Goal: Task Accomplishment & Management: Manage account settings

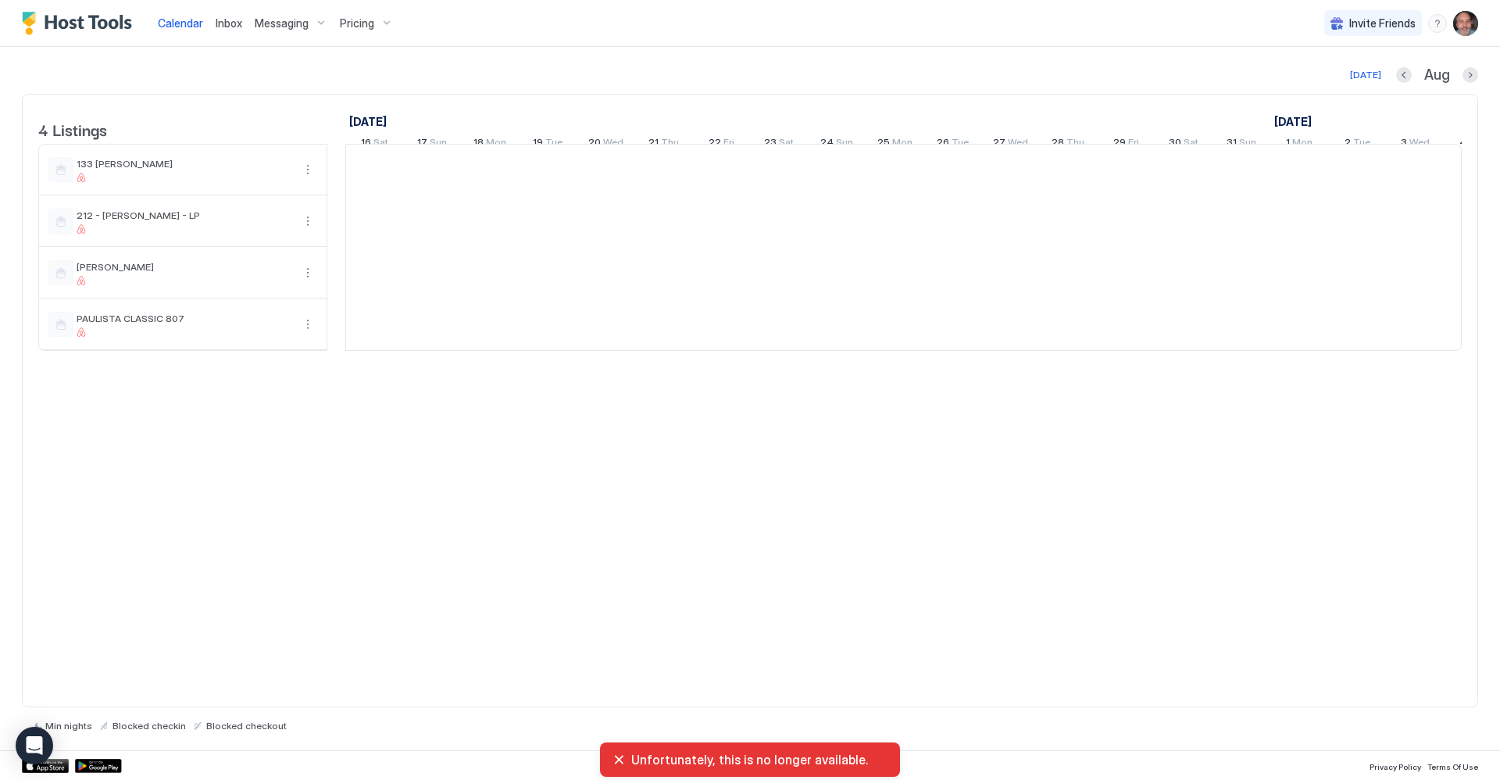
scroll to position [0, 868]
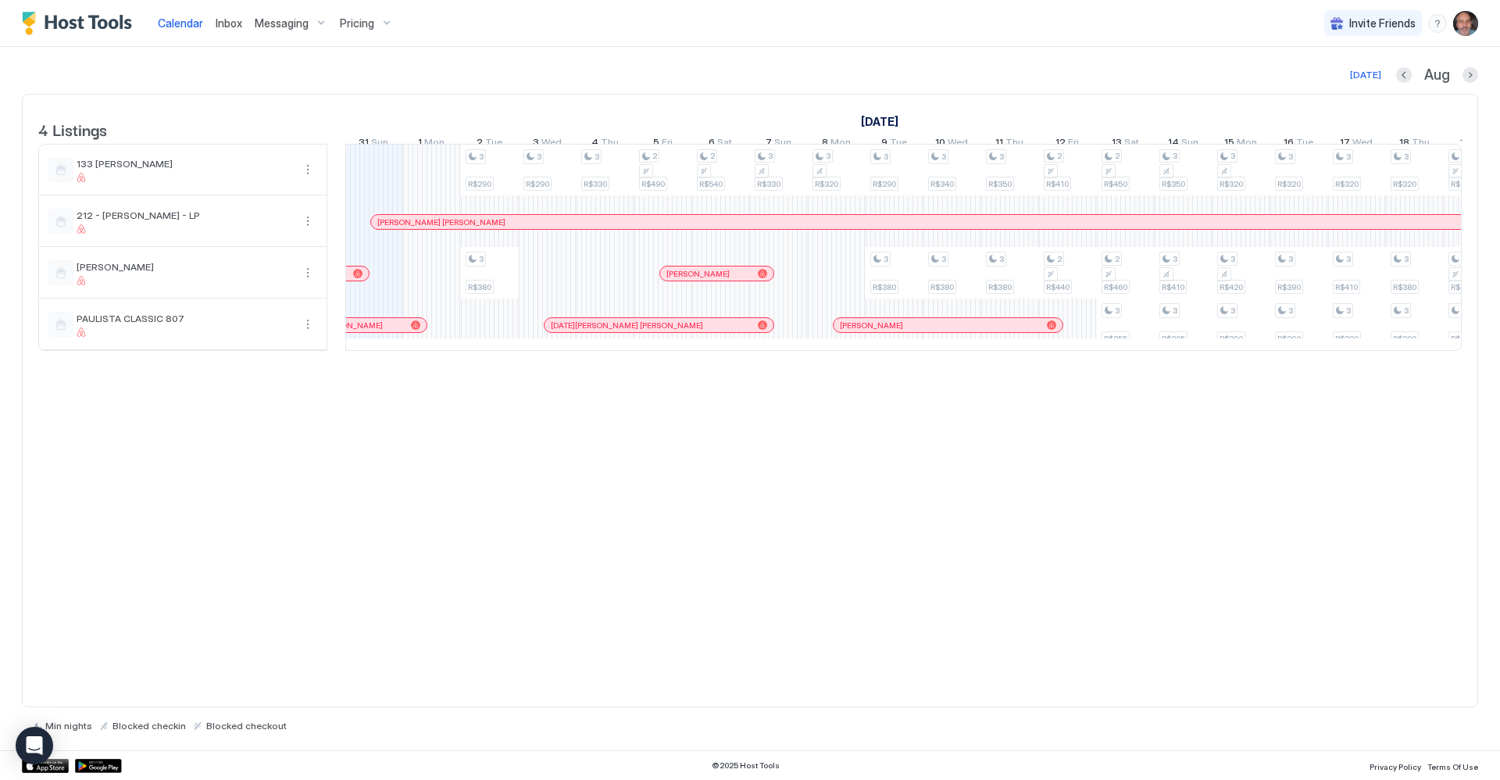
click at [367, 24] on span "Pricing" at bounding box center [357, 23] width 34 height 14
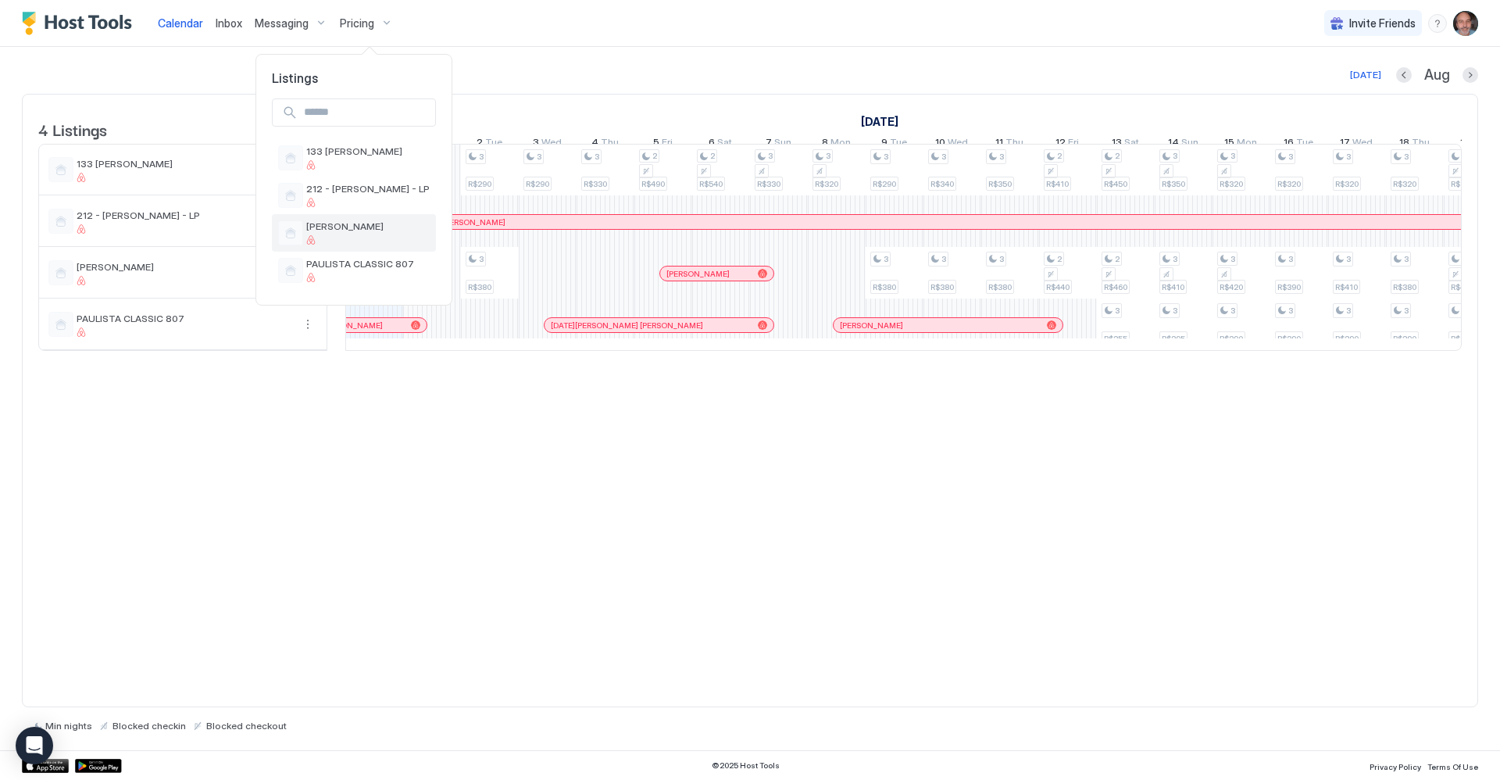
click at [362, 223] on span "[PERSON_NAME]" at bounding box center [367, 226] width 123 height 12
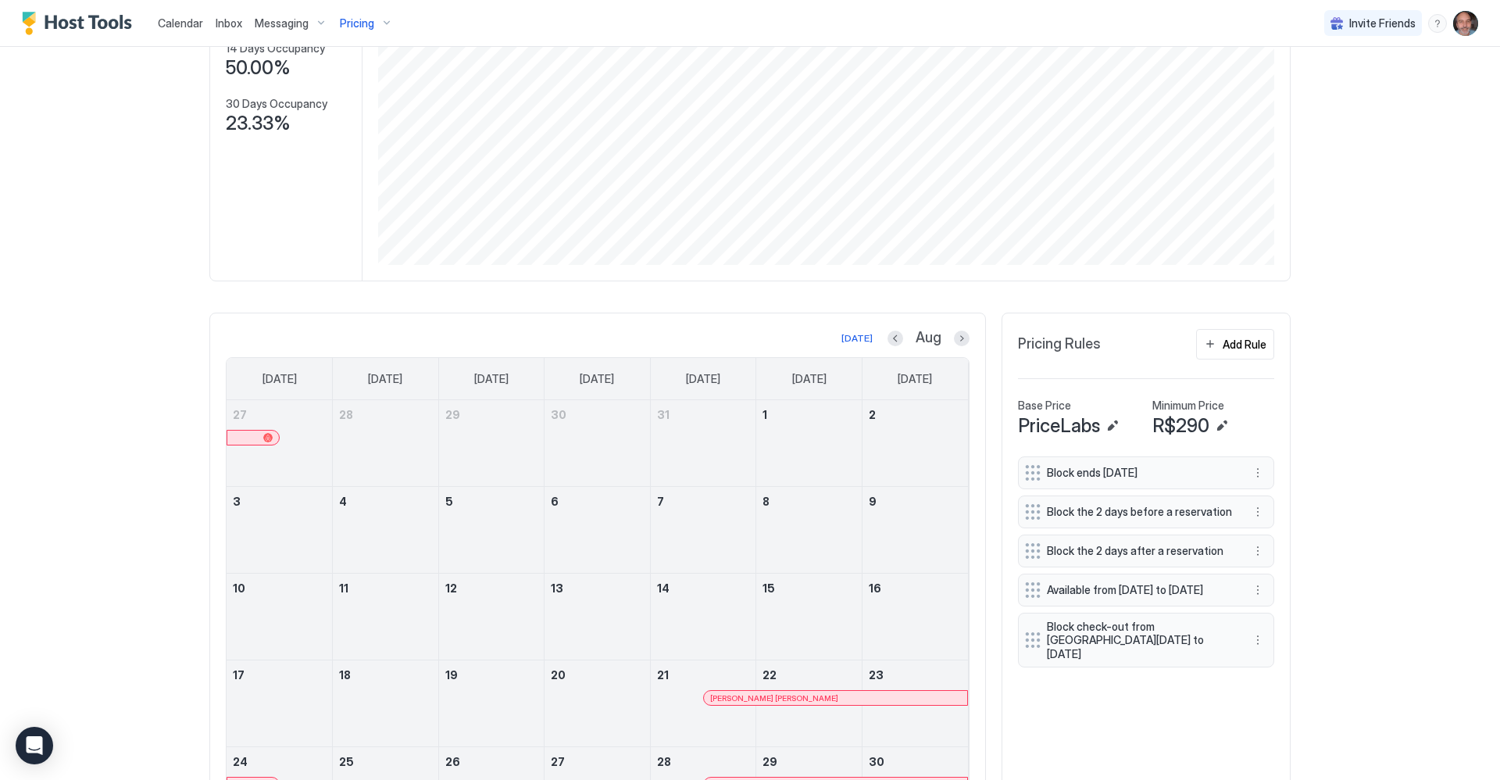
scroll to position [312, 0]
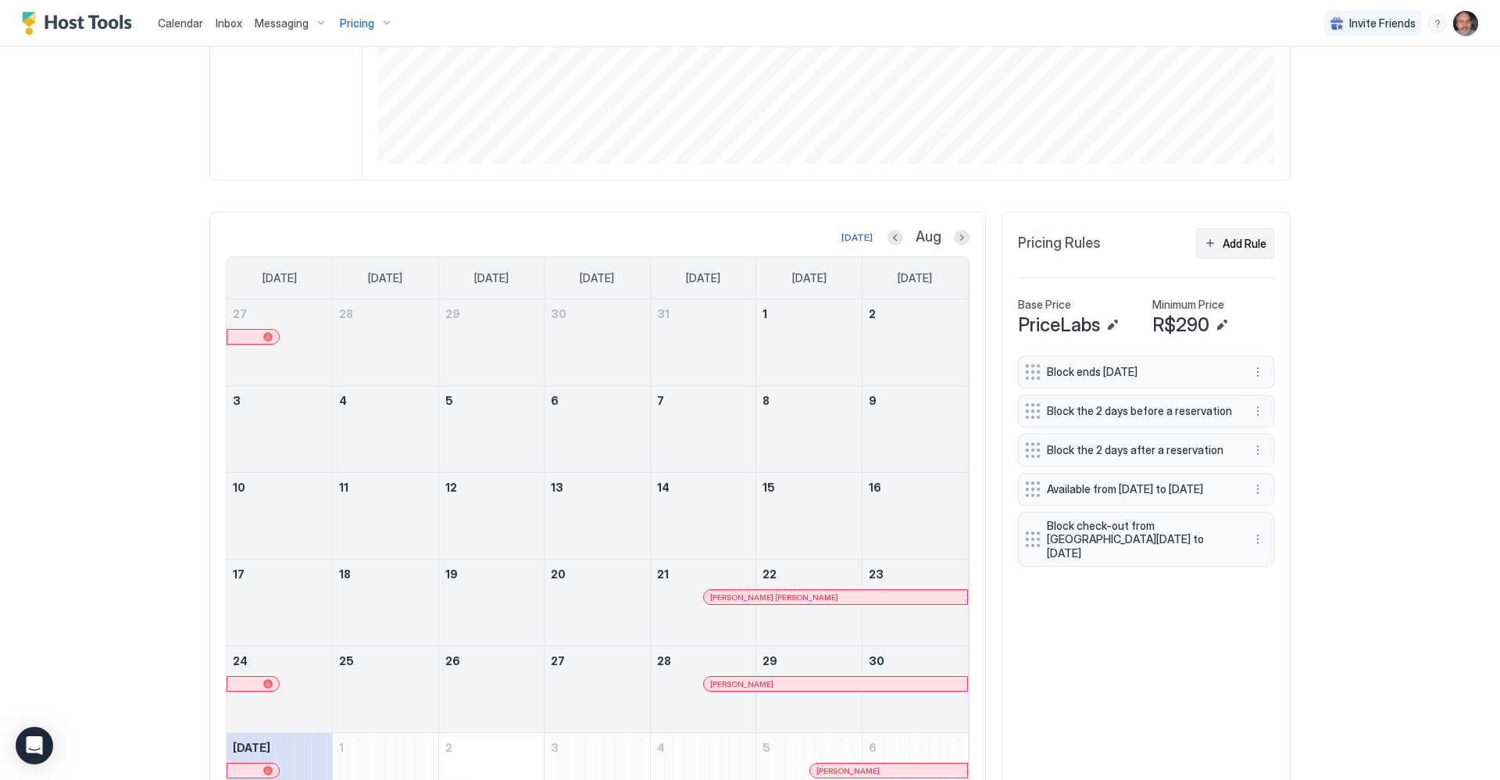
click at [1230, 248] on div "Add Rule" at bounding box center [1245, 243] width 44 height 16
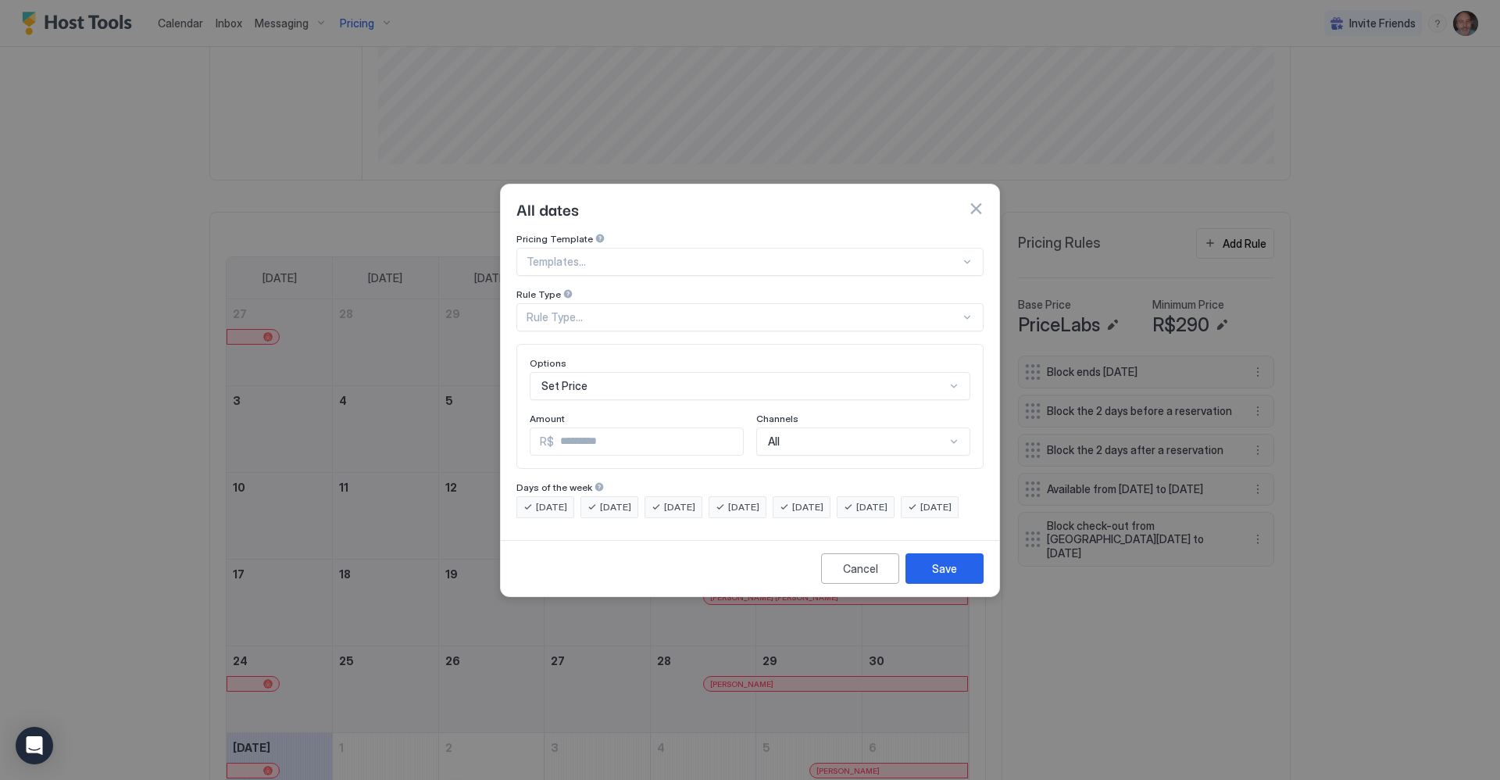
click at [609, 310] on div "Rule Type..." at bounding box center [744, 317] width 434 height 14
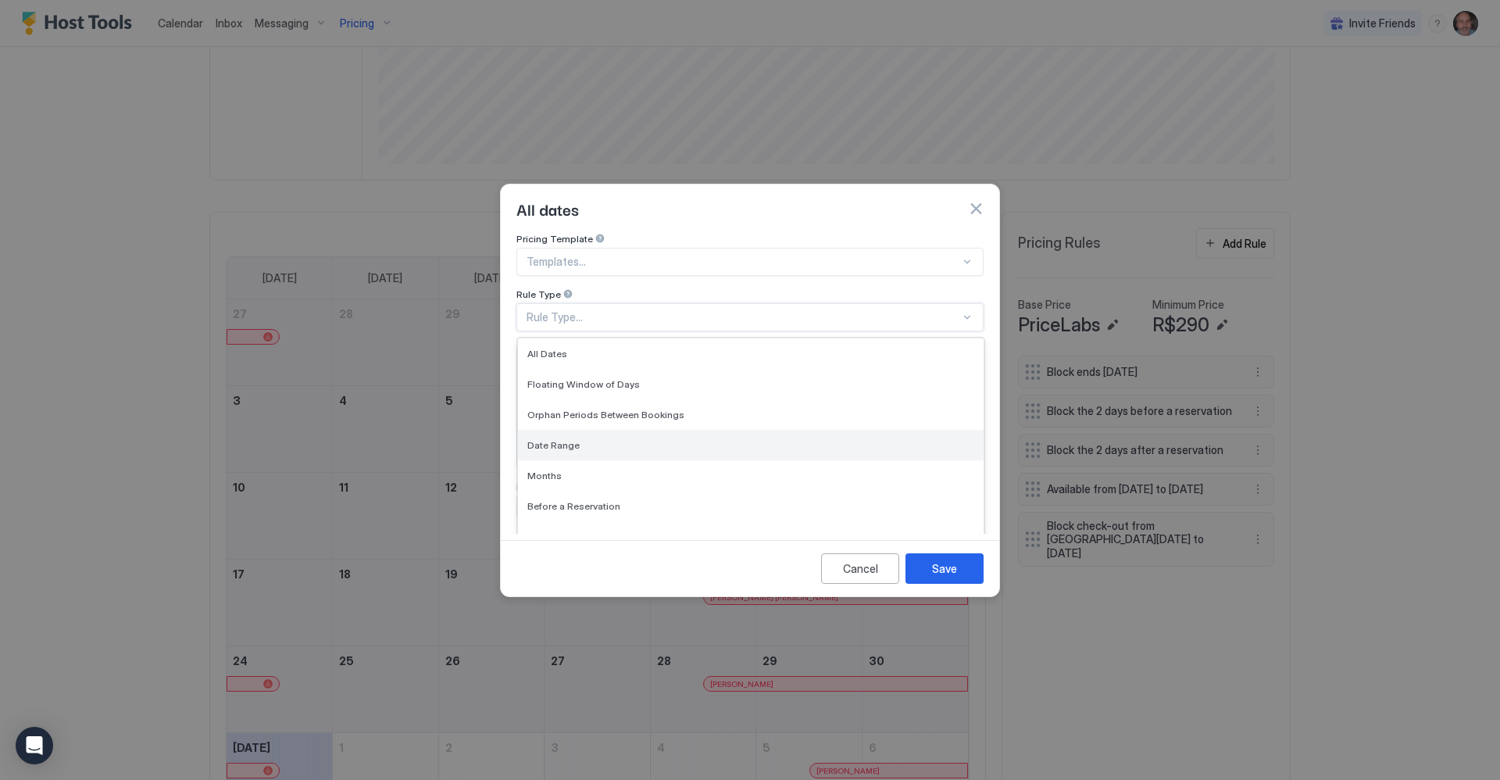
click at [579, 430] on div "Date Range" at bounding box center [751, 445] width 466 height 30
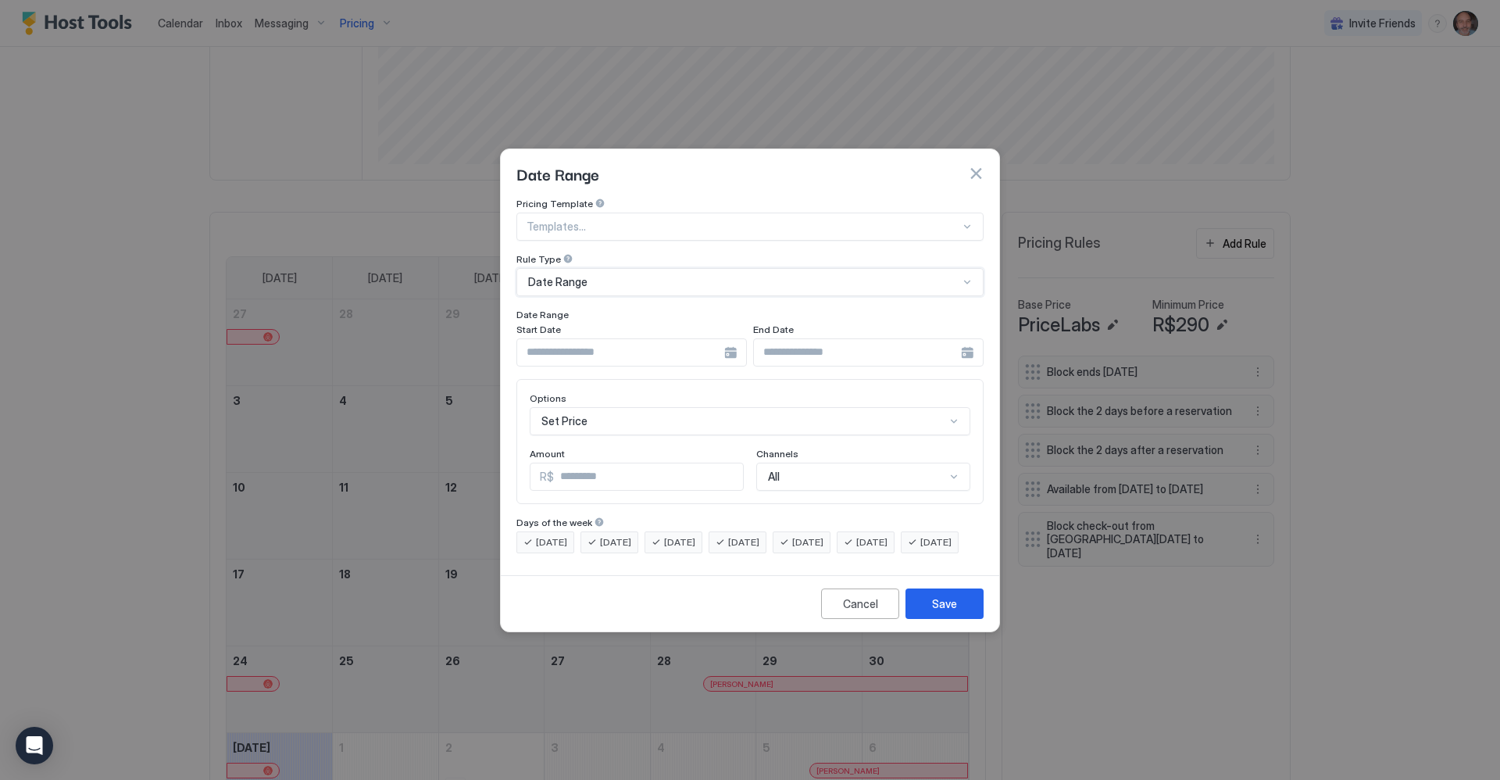
click at [544, 344] on input "Input Field" at bounding box center [620, 352] width 207 height 27
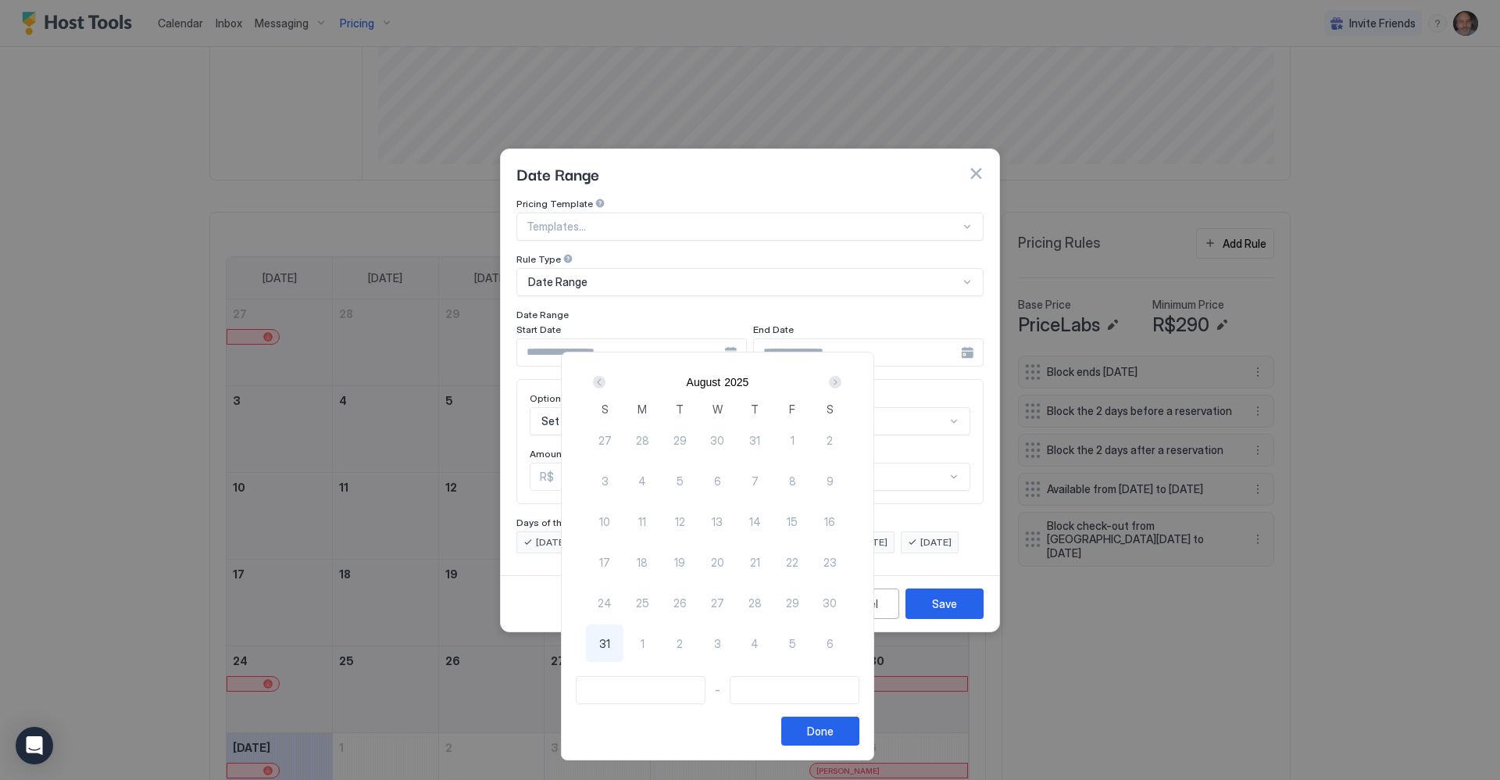
click at [841, 380] on div "Next" at bounding box center [835, 382] width 12 height 12
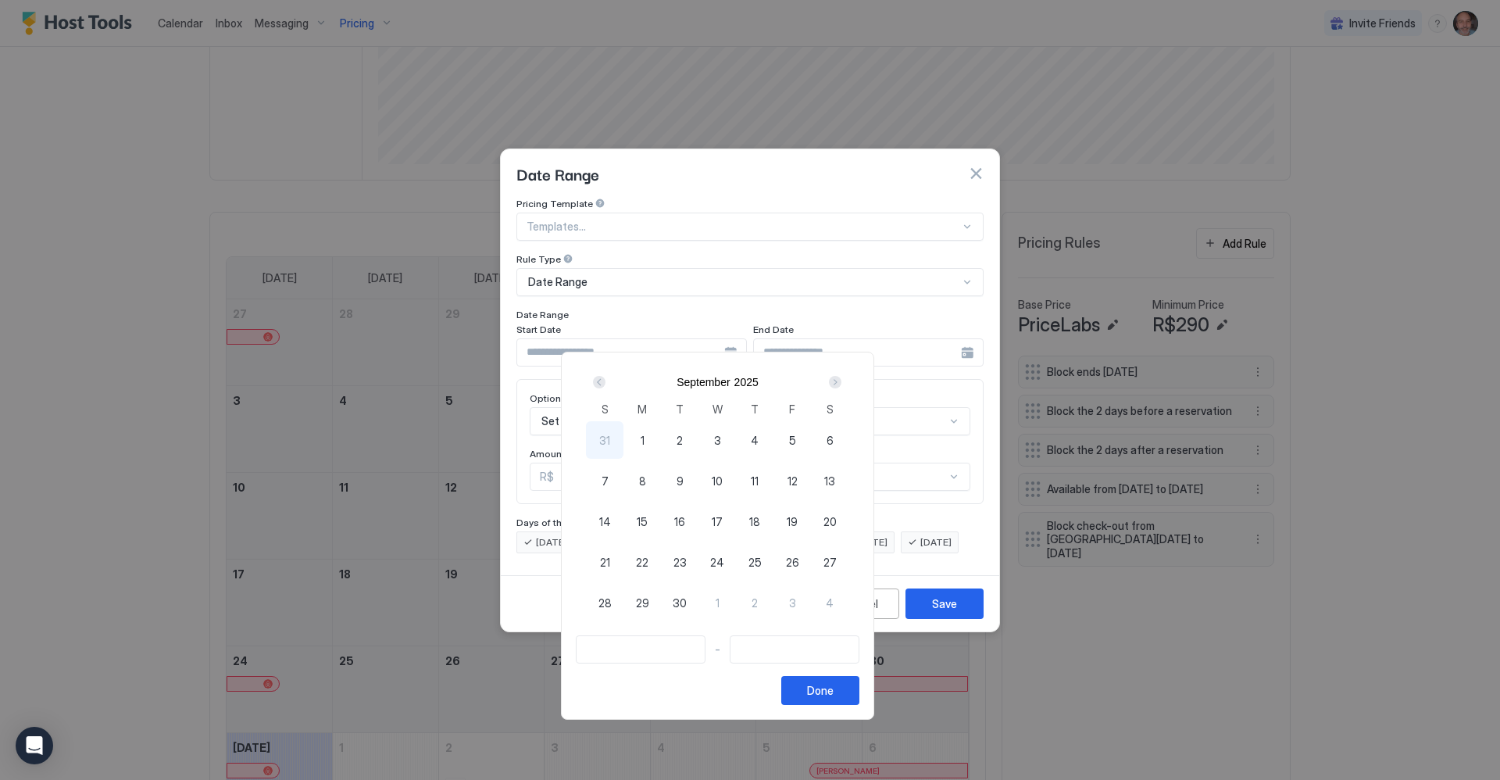
click at [648, 519] on span "15" at bounding box center [642, 521] width 11 height 16
type input "**********"
click at [685, 521] on span "16" at bounding box center [679, 521] width 11 height 16
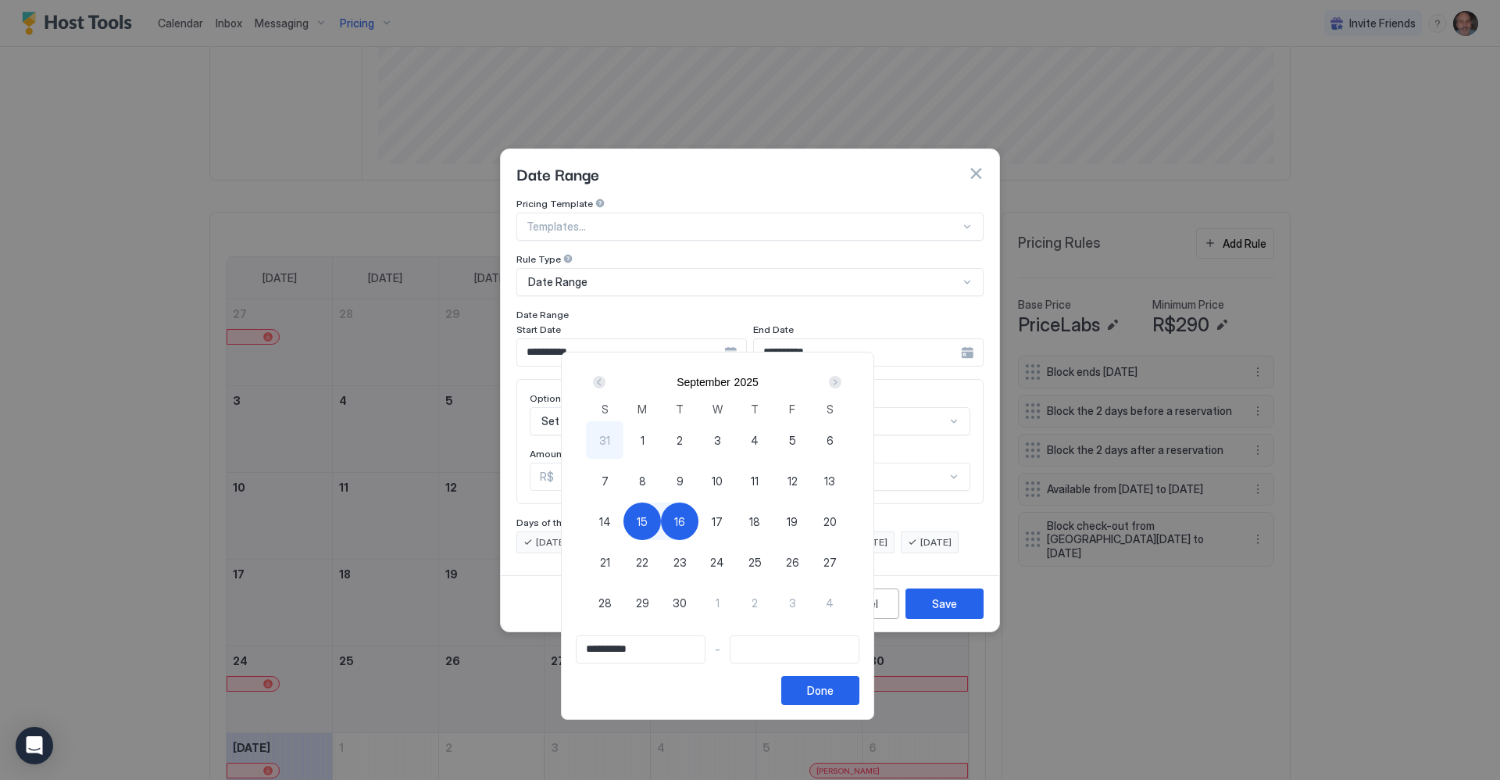
type input "**********"
click at [834, 684] on div "Done" at bounding box center [820, 690] width 27 height 16
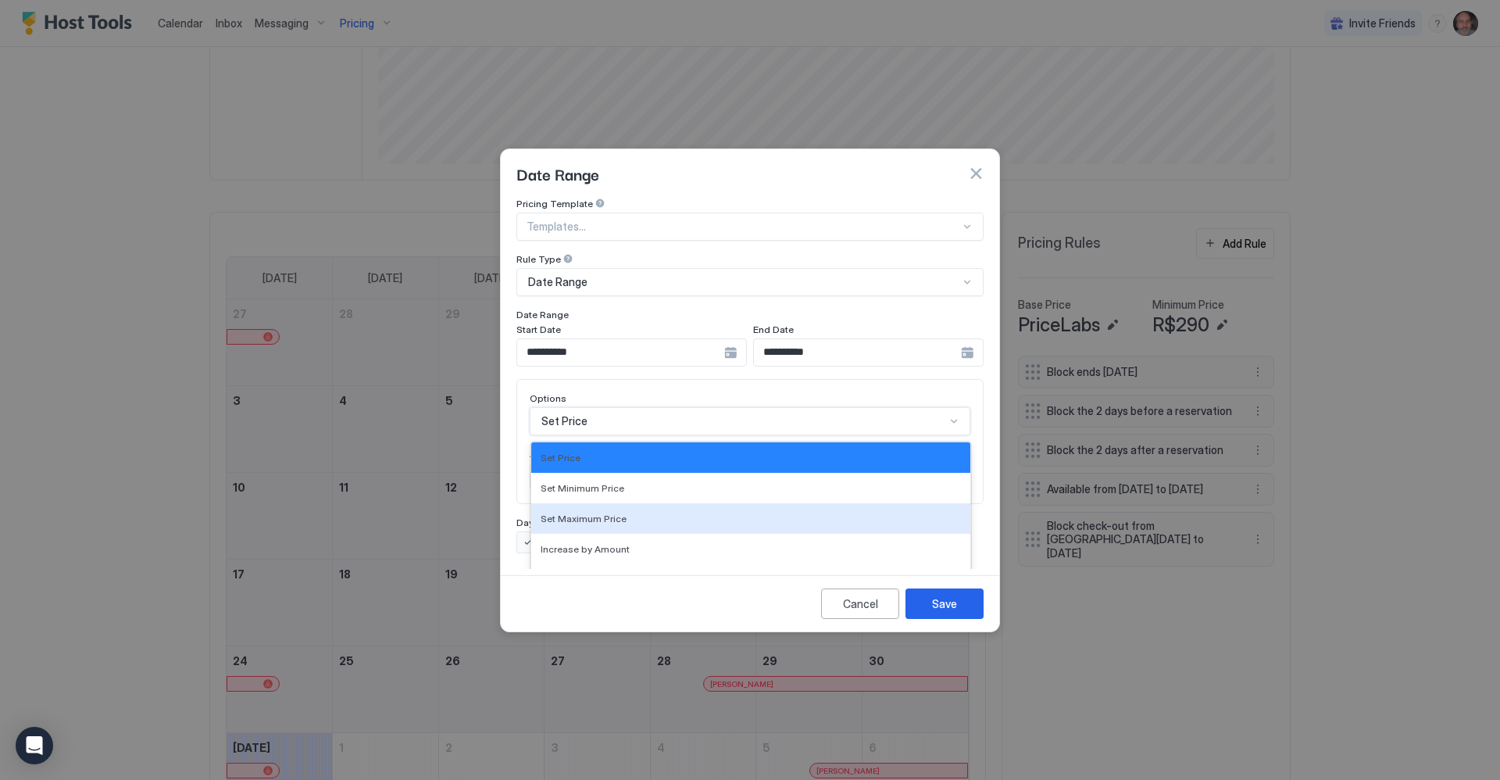
scroll to position [80, 0]
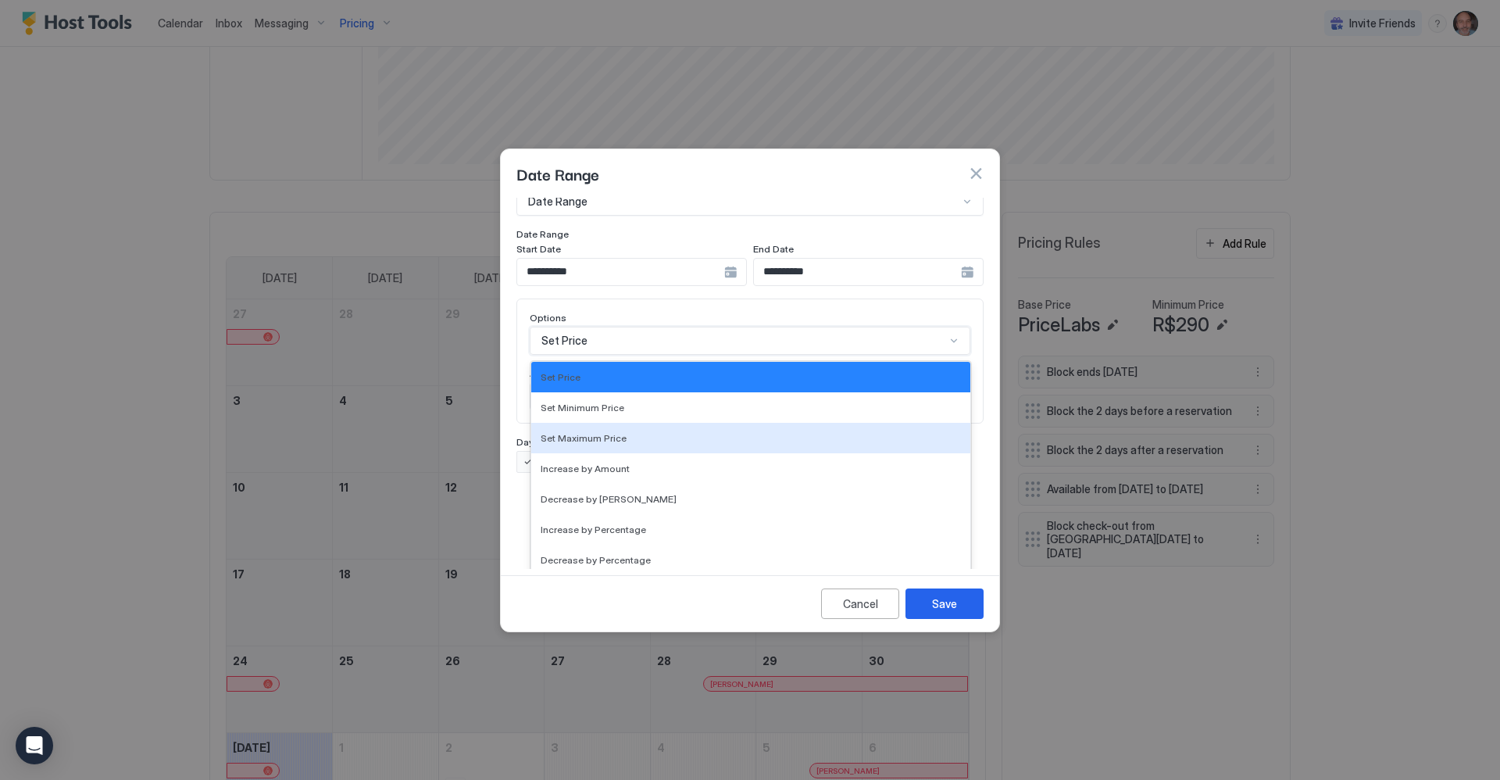
click at [631, 355] on div "17 results available. Use Up and Down to choose options, press Enter to select …" at bounding box center [750, 341] width 441 height 28
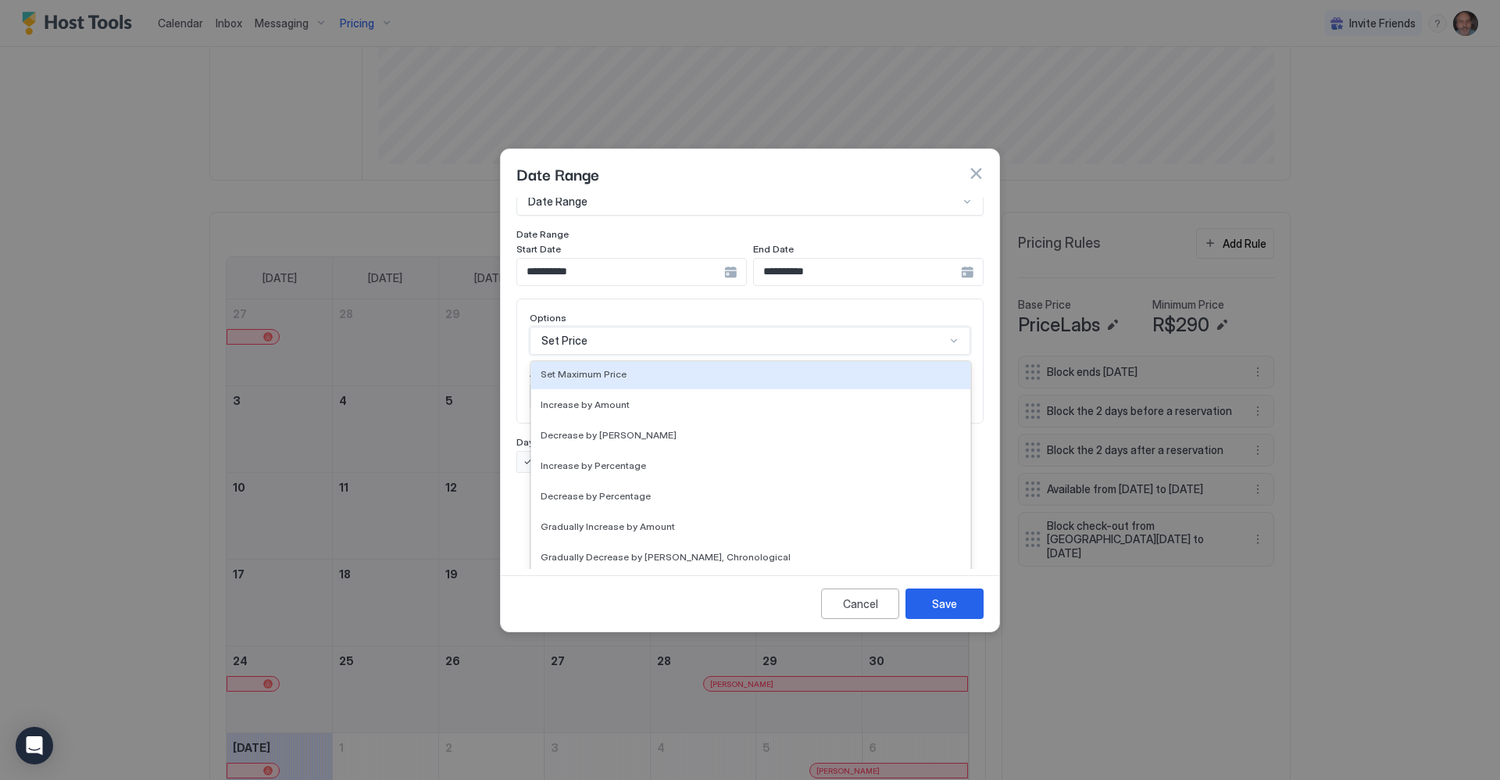
scroll to position [284, 0]
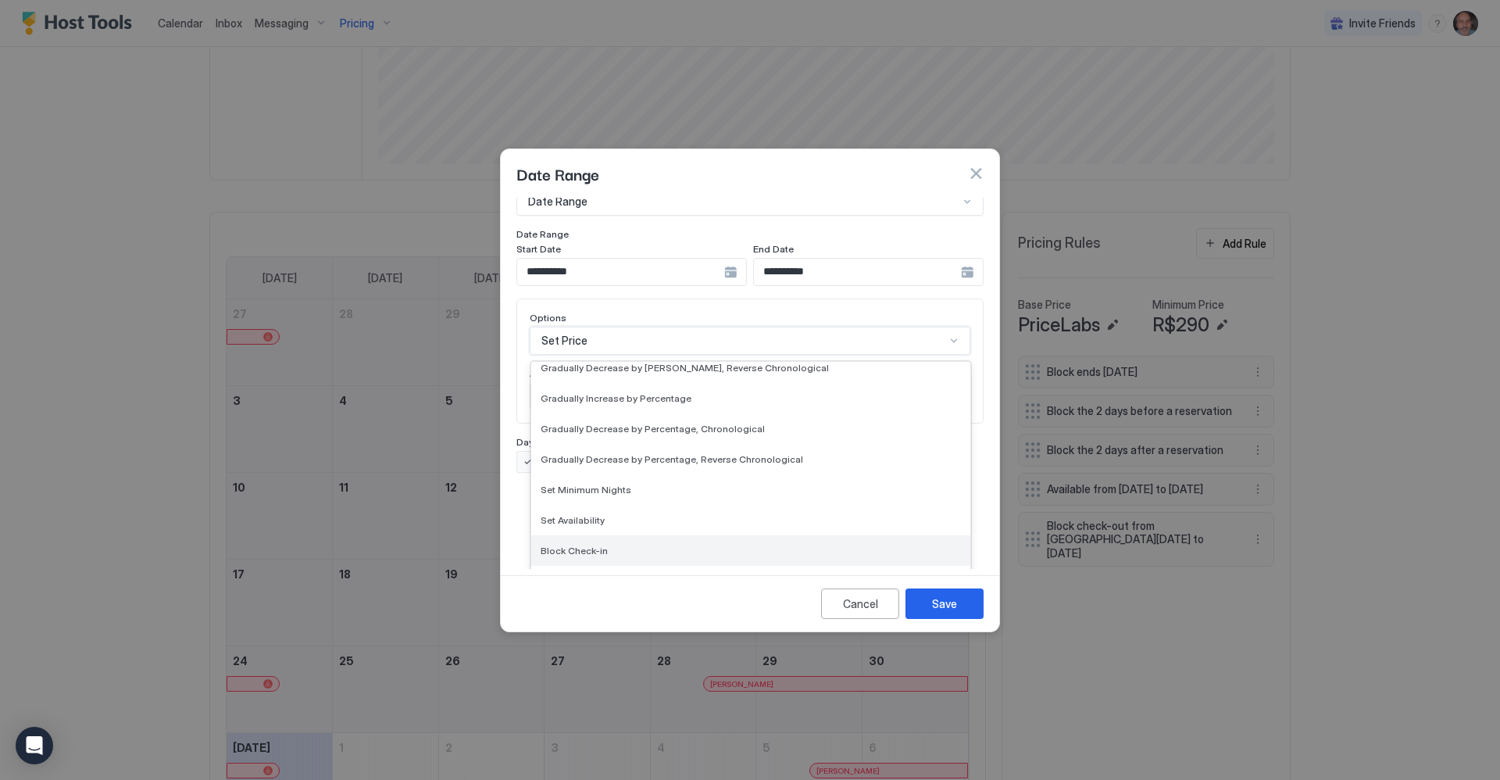
click at [578, 544] on span "Block Check-in" at bounding box center [574, 550] width 67 height 12
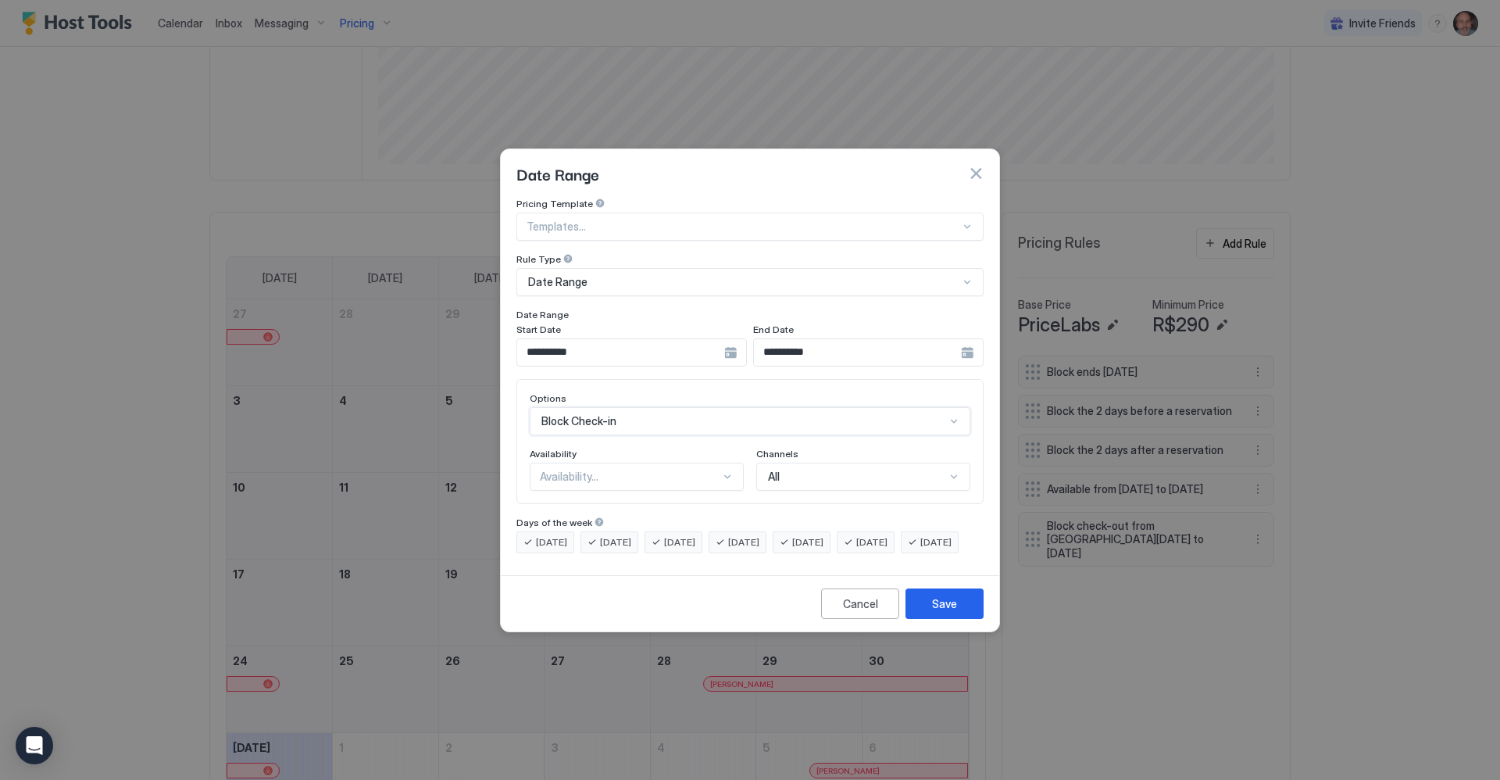
scroll to position [0, 0]
click at [614, 469] on div "Availability..." at bounding box center [630, 476] width 180 height 14
click at [590, 498] on div "Available" at bounding box center [637, 513] width 212 height 30
click at [933, 612] on div "Save" at bounding box center [944, 603] width 25 height 16
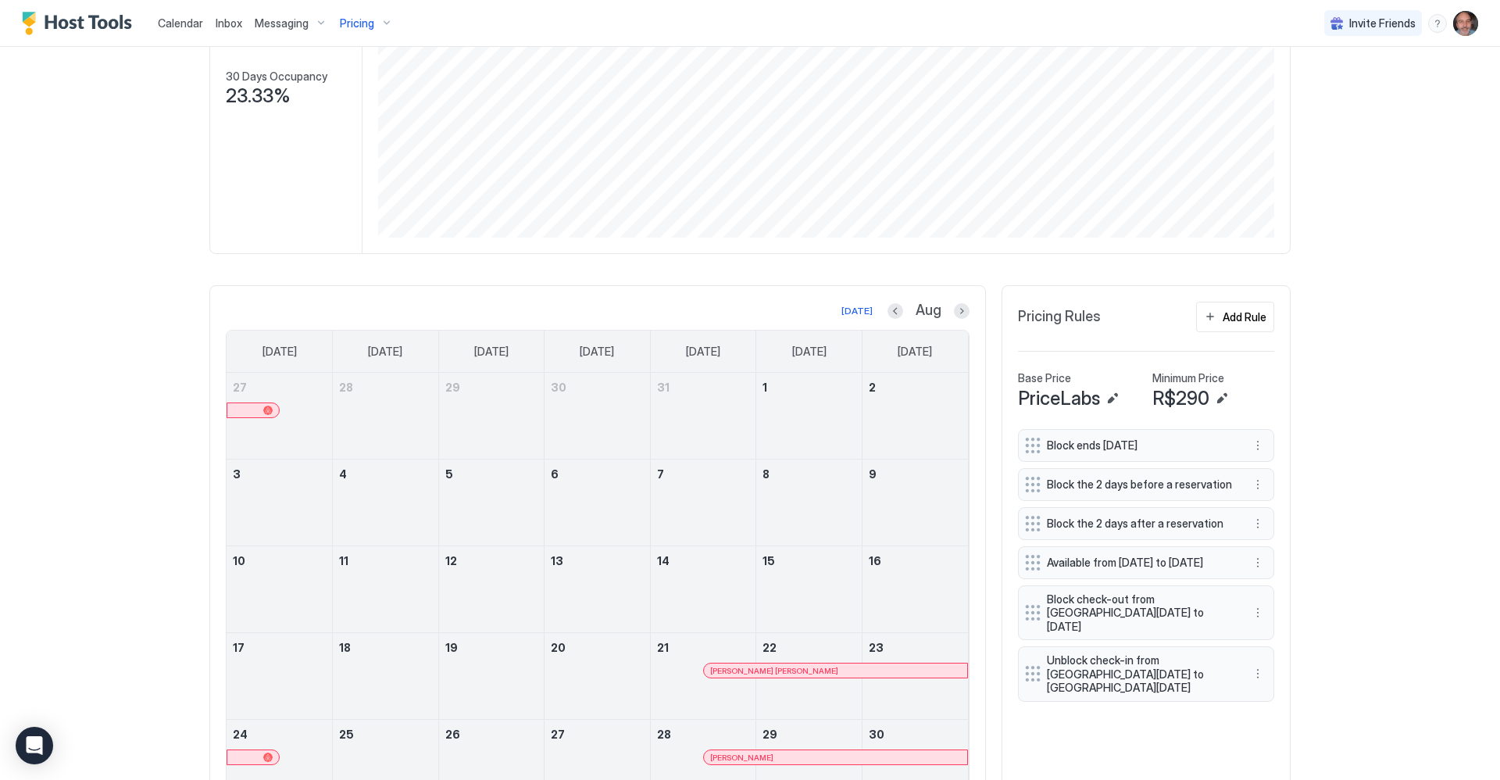
scroll to position [78, 0]
